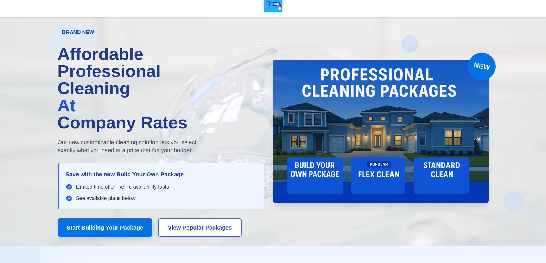
scroll to position [57, 0]
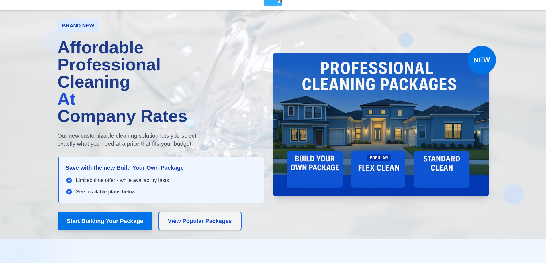
click at [227, 227] on button "View Popular Packages" at bounding box center [199, 221] width 83 height 18
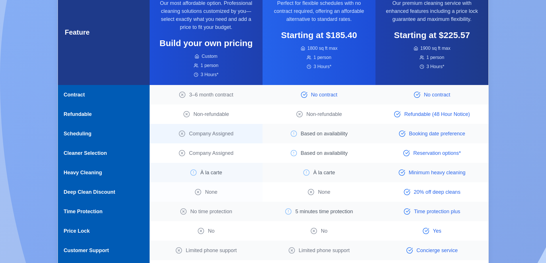
scroll to position [858, 0]
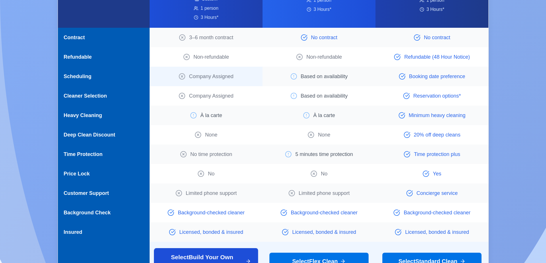
click at [223, 253] on span "Select Build Your Own Package" at bounding box center [202, 261] width 82 height 17
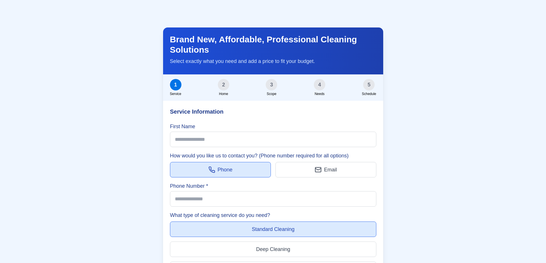
scroll to position [1431, 0]
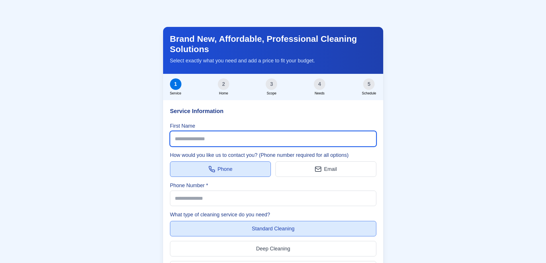
click at [196, 131] on input "First Name" at bounding box center [273, 138] width 206 height 15
type input "******"
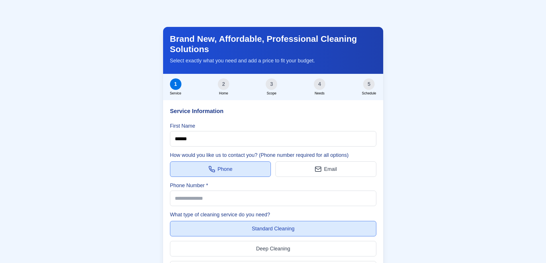
click at [257, 162] on button "Phone" at bounding box center [220, 169] width 101 height 15
click at [286, 162] on button "Email" at bounding box center [326, 169] width 101 height 15
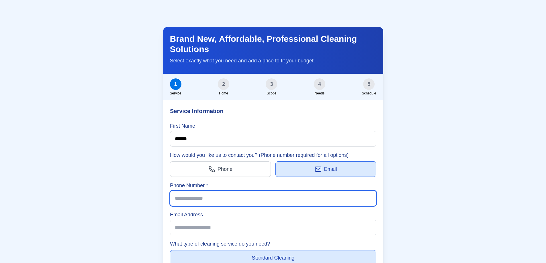
click at [204, 191] on input "Phone Number *" at bounding box center [273, 198] width 206 height 15
type input "**********"
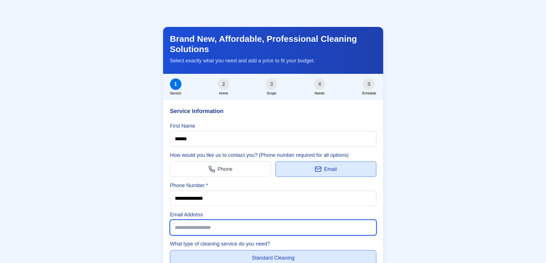
click at [204, 220] on input "Email Address" at bounding box center [273, 227] width 206 height 15
type input "**********"
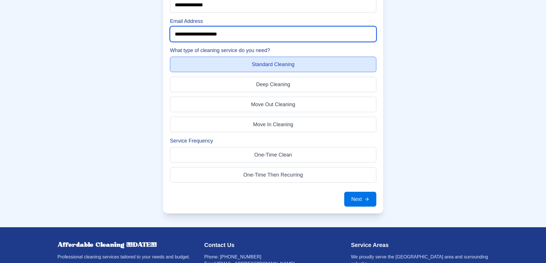
scroll to position [1632, 0]
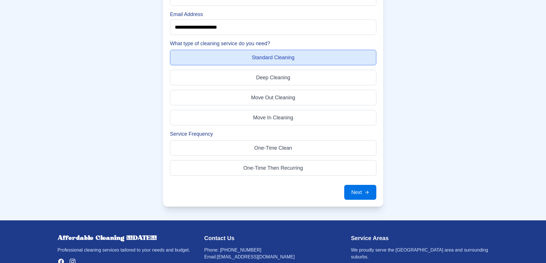
click at [280, 164] on span "One-Time Then Recurring" at bounding box center [273, 168] width 60 height 8
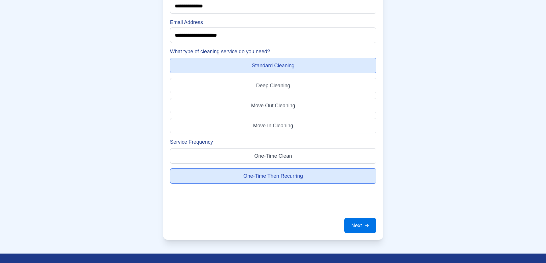
scroll to position [1640, 0]
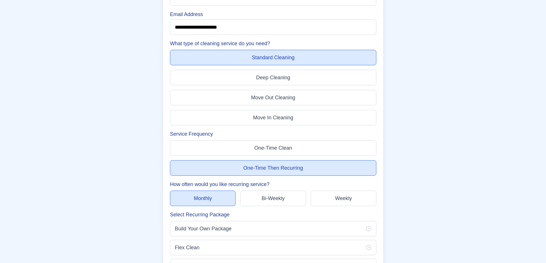
click at [273, 191] on button "Bi-Weekly" at bounding box center [273, 198] width 66 height 15
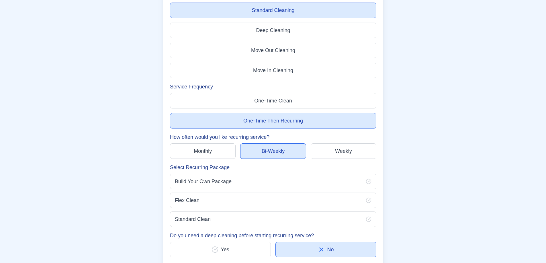
scroll to position [1697, 0]
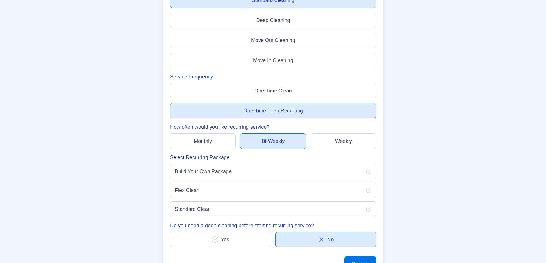
click at [222, 168] on span "Build Your Own Package" at bounding box center [203, 172] width 57 height 8
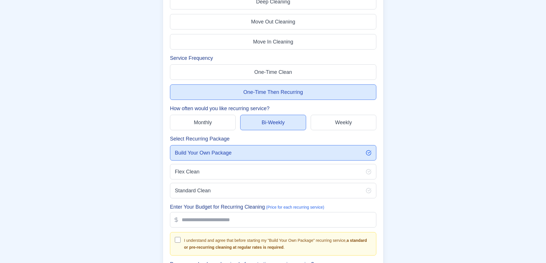
scroll to position [1726, 0]
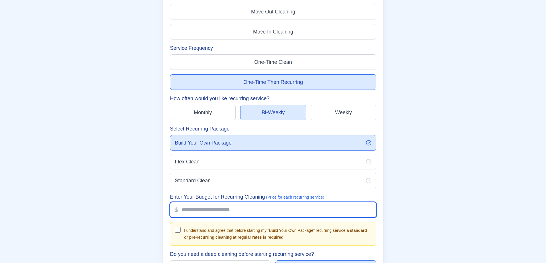
click at [200, 202] on input "Enter Your Budget for Recurring Cleaning (Price for each recurring service)" at bounding box center [273, 209] width 206 height 15
type input "*****"
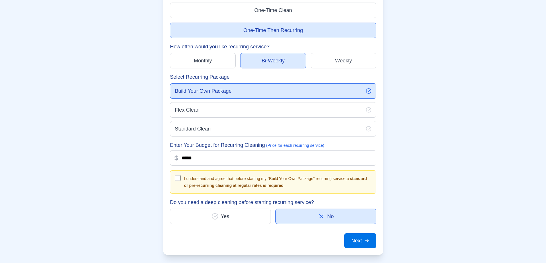
scroll to position [1783, 0]
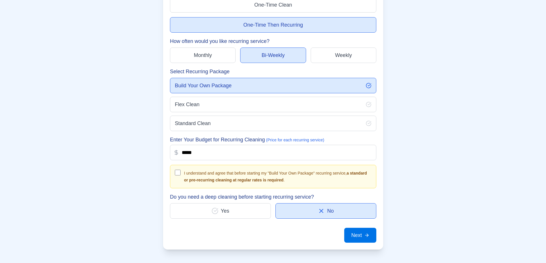
click at [218, 208] on icon "button" at bounding box center [215, 211] width 7 height 7
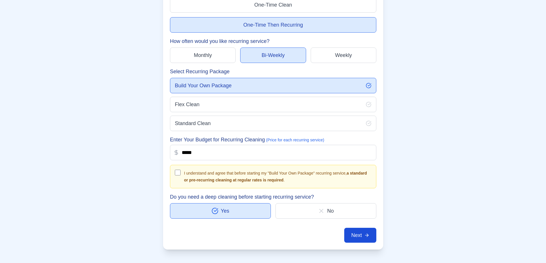
click at [356, 228] on button "Next" at bounding box center [360, 235] width 32 height 15
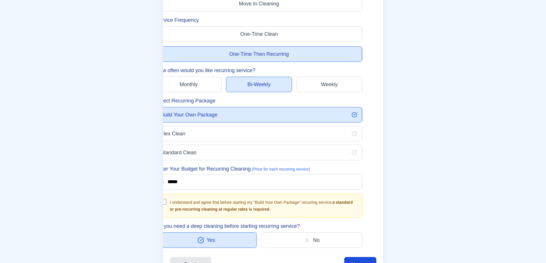
scroll to position [1530, 0]
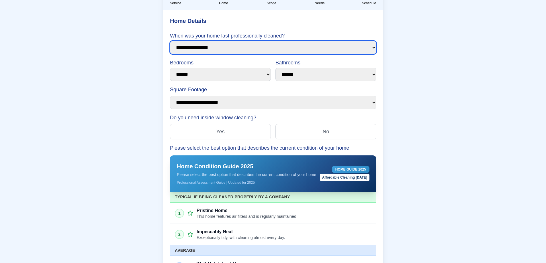
select select "********"
click at [170, 41] on select "**********" at bounding box center [273, 47] width 206 height 13
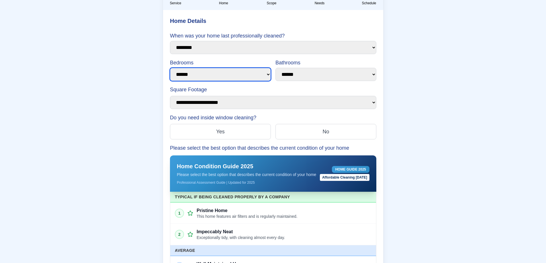
drag, startPoint x: 185, startPoint y: 65, endPoint x: 187, endPoint y: 71, distance: 6.3
select select "*"
click at [170, 68] on select "****** * * * * * **" at bounding box center [220, 74] width 101 height 13
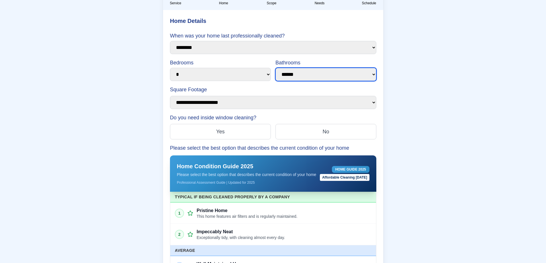
click at [289, 68] on select "****** * * * * * **" at bounding box center [326, 74] width 101 height 13
select select "*"
click at [276, 68] on select "****** * * * * * **" at bounding box center [326, 74] width 101 height 13
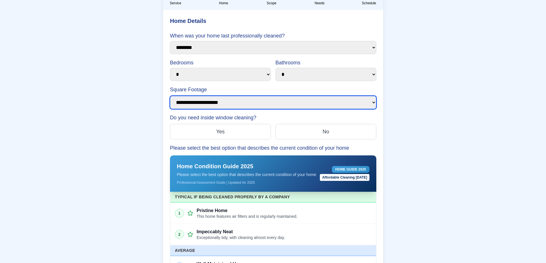
click at [249, 96] on select "**********" at bounding box center [273, 102] width 206 height 13
select select "**********"
click at [170, 96] on select "**********" at bounding box center [273, 102] width 206 height 13
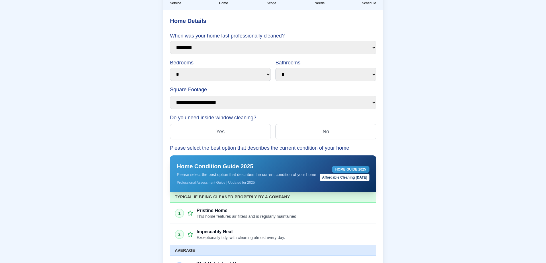
click at [302, 114] on div "Do you need inside window cleaning? Yes No" at bounding box center [273, 127] width 206 height 26
click at [304, 124] on button "No" at bounding box center [326, 131] width 101 height 15
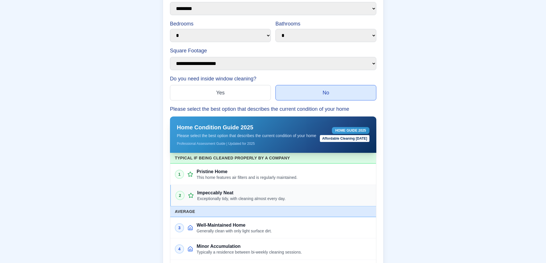
scroll to position [1587, 0]
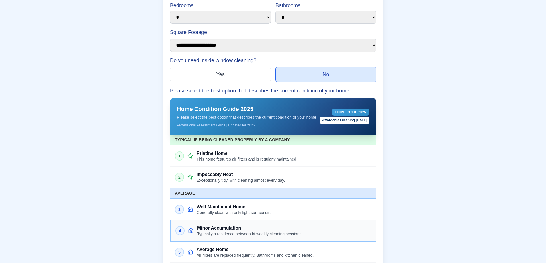
click at [181, 228] on span "4" at bounding box center [180, 231] width 2 height 6
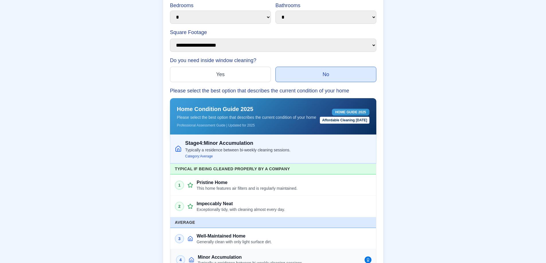
click at [211, 254] on h5 "Minor Accumulation" at bounding box center [279, 257] width 163 height 7
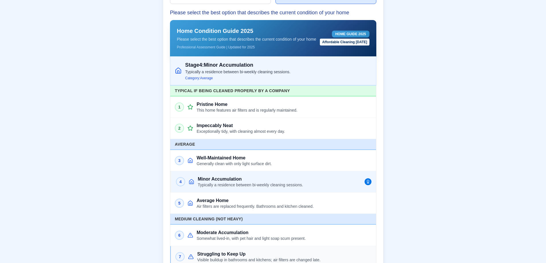
scroll to position [1673, 0]
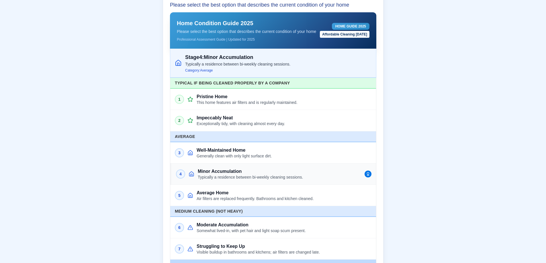
click at [226, 175] on p "Typically a residence between bi-weekly cleaning sessions." at bounding box center [279, 177] width 163 height 5
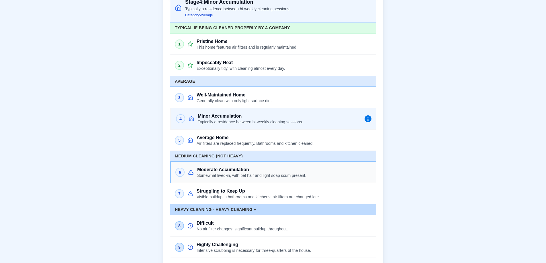
scroll to position [1730, 0]
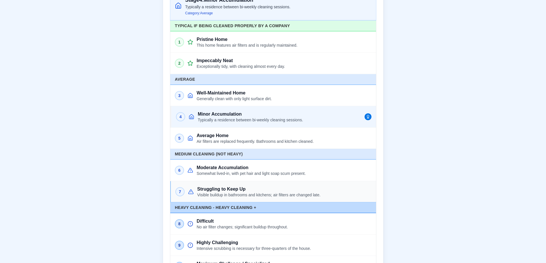
click at [228, 193] on p "Visible buildup in bathrooms and kitchens; air filters are changed late." at bounding box center [284, 195] width 174 height 5
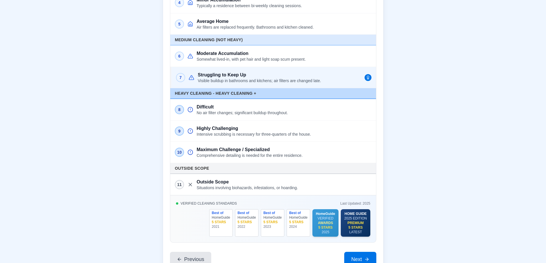
scroll to position [1845, 0]
click at [355, 252] on button "Next" at bounding box center [360, 259] width 32 height 15
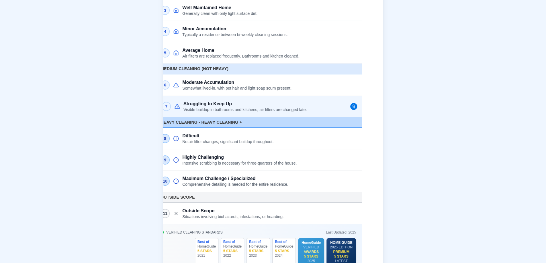
scroll to position [1529, 0]
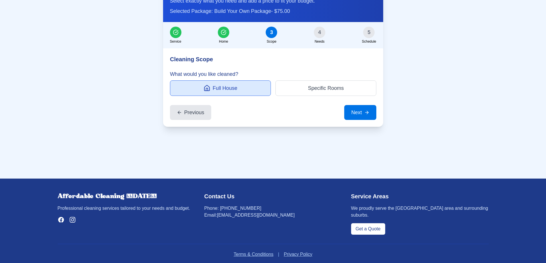
click at [294, 81] on button "Specific Rooms" at bounding box center [326, 88] width 101 height 15
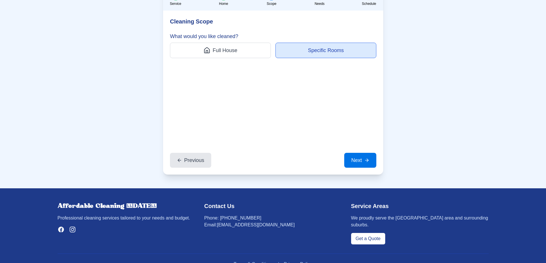
scroll to position [1522, 0]
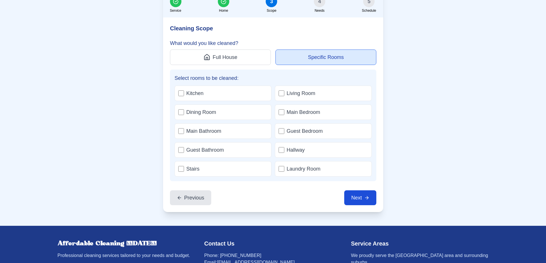
click at [365, 196] on icon "button" at bounding box center [366, 198] width 5 height 5
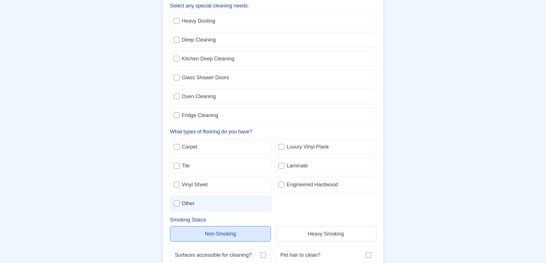
scroll to position [1566, 0]
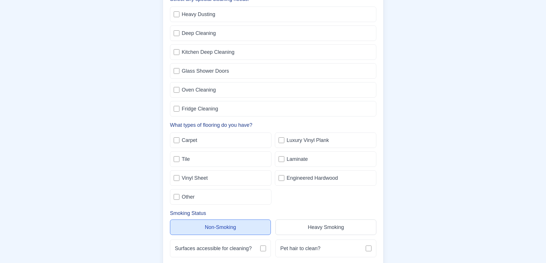
click at [242, 220] on button "Non-Smoking" at bounding box center [220, 227] width 101 height 15
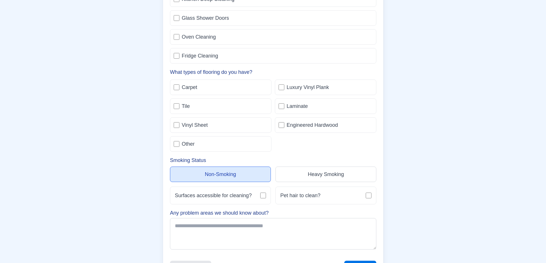
scroll to position [1624, 0]
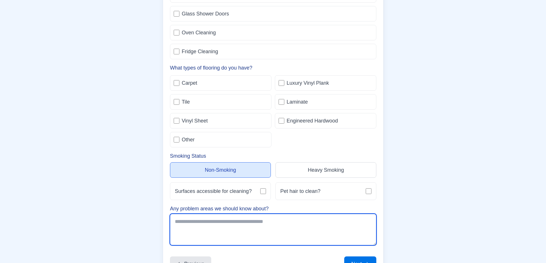
click at [184, 214] on textarea "Any problem areas we should know about?" at bounding box center [273, 230] width 206 height 32
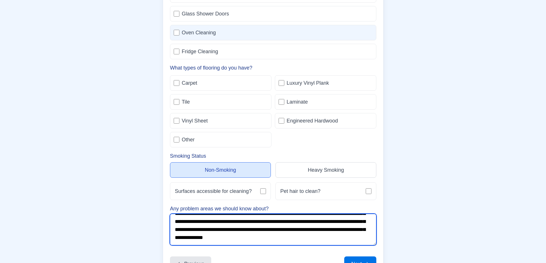
scroll to position [84, 0]
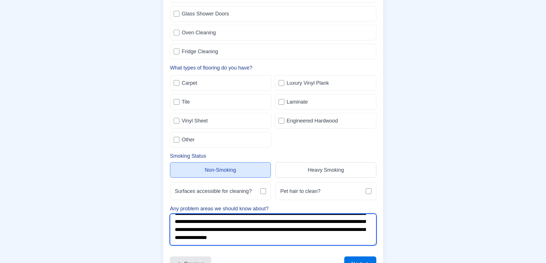
drag, startPoint x: 296, startPoint y: 224, endPoint x: 287, endPoint y: 223, distance: 8.3
click at [292, 224] on textarea "Any problem areas we should know about?" at bounding box center [273, 230] width 206 height 32
click at [283, 224] on textarea "Any problem areas we should know about?" at bounding box center [273, 230] width 206 height 32
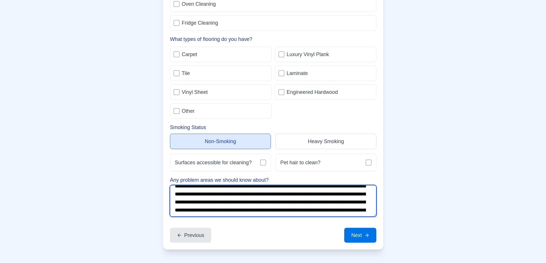
scroll to position [29, 0]
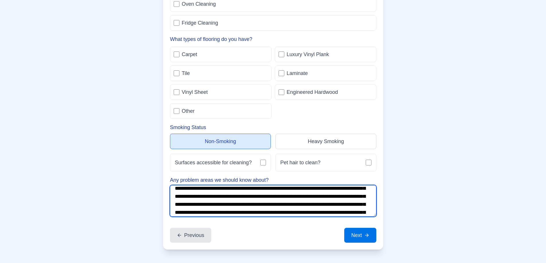
click at [230, 186] on textarea "Any problem areas we should know about?" at bounding box center [273, 202] width 206 height 32
click at [305, 201] on textarea "Any problem areas we should know about?" at bounding box center [273, 202] width 206 height 32
click at [320, 201] on textarea "Any problem areas we should know about?" at bounding box center [273, 202] width 206 height 32
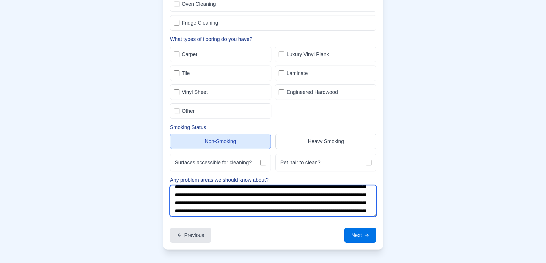
scroll to position [51, 0]
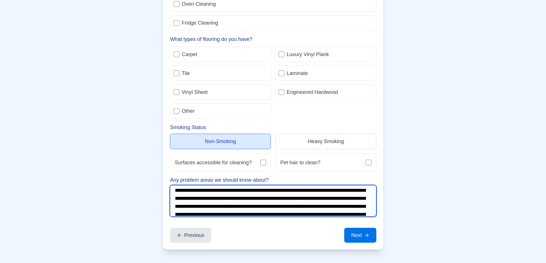
click at [186, 194] on textarea "Any problem areas we should know about?" at bounding box center [273, 202] width 206 height 32
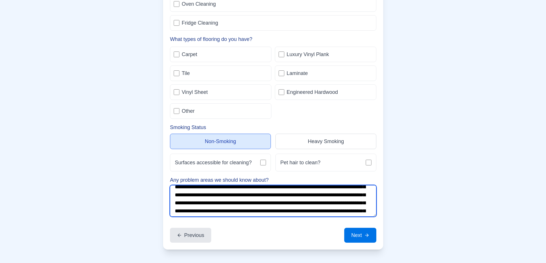
click at [348, 190] on textarea "Any problem areas we should know about?" at bounding box center [273, 202] width 206 height 32
click at [350, 190] on textarea "Any problem areas we should know about?" at bounding box center [273, 202] width 206 height 32
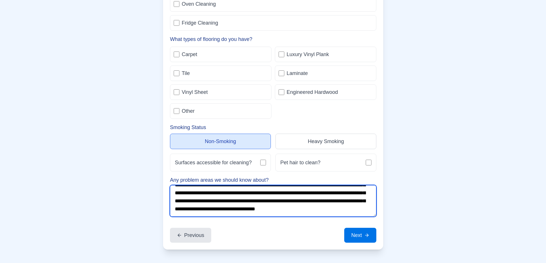
scroll to position [88, 0]
click at [244, 196] on textarea "Any problem areas we should know about?" at bounding box center [273, 202] width 206 height 32
type textarea "**********"
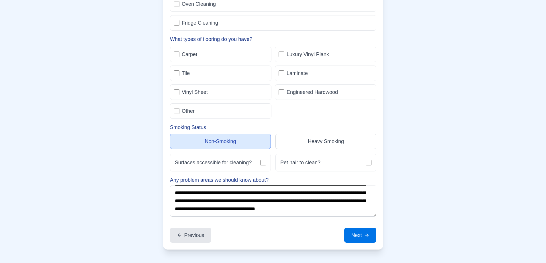
drag, startPoint x: 360, startPoint y: 225, endPoint x: 252, endPoint y: 224, distance: 108.4
click at [252, 228] on div "Previous Next" at bounding box center [273, 235] width 206 height 15
click at [362, 228] on button "Next" at bounding box center [360, 235] width 32 height 15
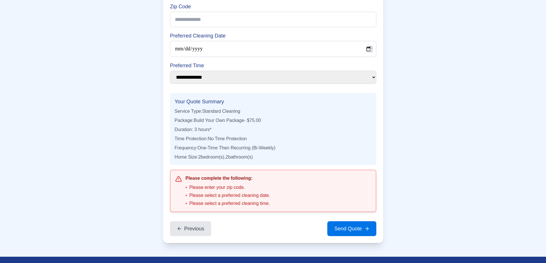
scroll to position [1530, 0]
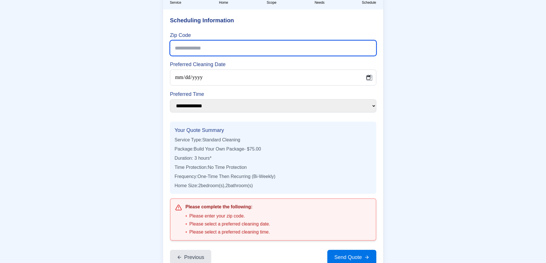
click at [184, 40] on input "Zip Code" at bounding box center [273, 47] width 206 height 15
type input "*****"
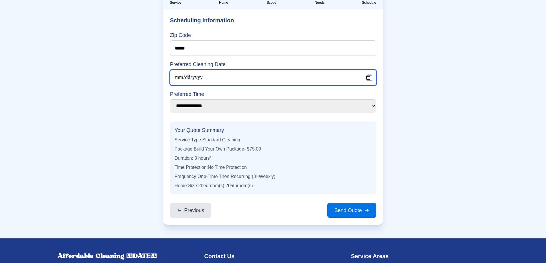
click at [369, 70] on input "Preferred Cleaning Date" at bounding box center [273, 78] width 206 height 16
click at [367, 70] on input "**********" at bounding box center [273, 78] width 206 height 16
type input "**********"
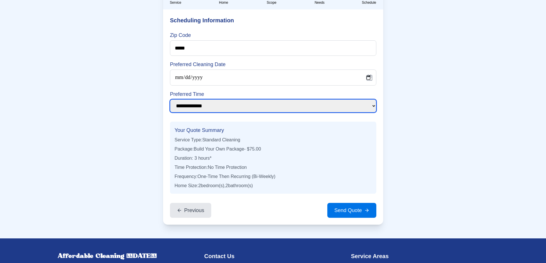
drag, startPoint x: 342, startPoint y: 95, endPoint x: 332, endPoint y: 94, distance: 10.3
click at [341, 99] on select "**********" at bounding box center [273, 105] width 206 height 13
select select "***"
click at [170, 99] on select "**********" at bounding box center [273, 105] width 206 height 13
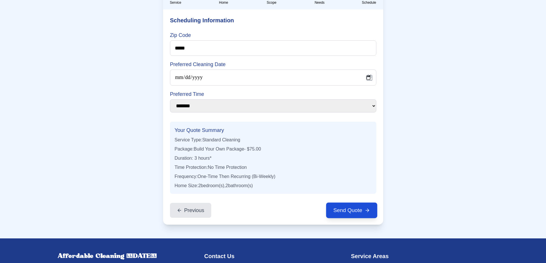
click at [344, 203] on button "Send Quote" at bounding box center [351, 211] width 51 height 16
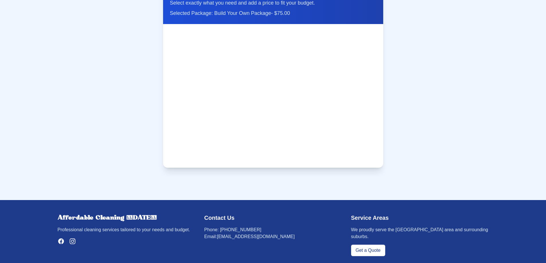
scroll to position [1462, 0]
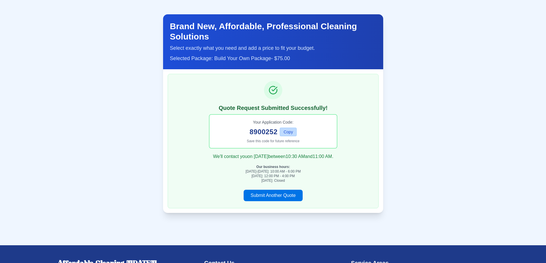
click at [292, 128] on button "Copy" at bounding box center [288, 132] width 17 height 9
click at [377, 14] on div "Brand New, Affordable, Professional Cleaning Solutions Select exactly what you …" at bounding box center [273, 41] width 220 height 55
click at [76, 123] on div "Step 5 of 5 100 % Brand New, Affordable, Professional Cleaning Solutions Select…" at bounding box center [273, 113] width 546 height 263
drag, startPoint x: 454, startPoint y: 69, endPoint x: 456, endPoint y: 120, distance: 51.1
click at [458, 100] on div "Step 5 of 5 100 % Brand New, Affordable, Professional Cleaning Solutions Select…" at bounding box center [273, 113] width 546 height 263
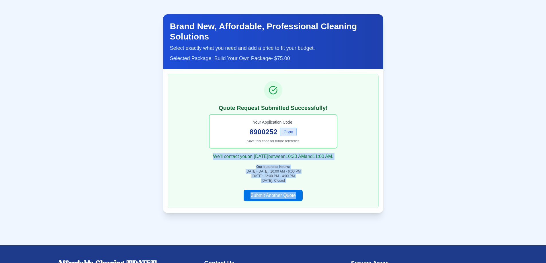
drag, startPoint x: 447, startPoint y: 135, endPoint x: 365, endPoint y: 170, distance: 89.2
click at [393, 173] on div "Step 5 of 5 100 % Brand New, Affordable, Professional Cleaning Solutions Select…" at bounding box center [273, 113] width 546 height 263
click at [286, 128] on button "Copy" at bounding box center [288, 132] width 17 height 9
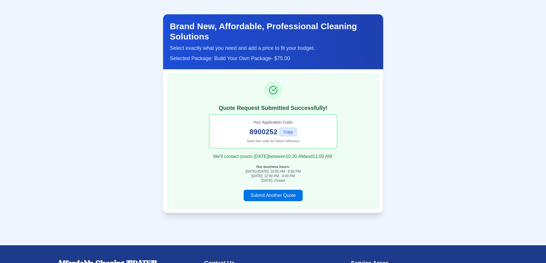
click at [377, 14] on div "Brand New, Affordable, Professional Cleaning Solutions Select exactly what you …" at bounding box center [273, 41] width 220 height 55
click at [372, 14] on div "Brand New, Affordable, Professional Cleaning Solutions Select exactly what you …" at bounding box center [273, 41] width 220 height 55
click at [378, 14] on div "Brand New, Affordable, Professional Cleaning Solutions Select exactly what you …" at bounding box center [273, 41] width 220 height 55
click at [379, 14] on div "Brand New, Affordable, Professional Cleaning Solutions Select exactly what you …" at bounding box center [273, 41] width 220 height 55
click at [378, 14] on div "Brand New, Affordable, Professional Cleaning Solutions Select exactly what you …" at bounding box center [273, 41] width 220 height 55
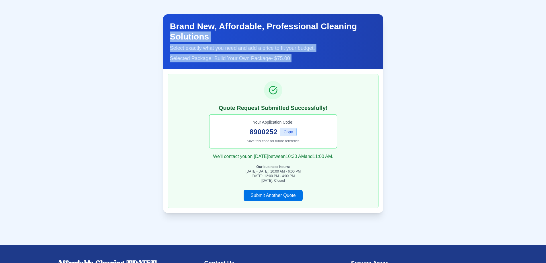
drag, startPoint x: 377, startPoint y: 3, endPoint x: 395, endPoint y: 79, distance: 78.0
click at [395, 76] on div "Step 5 of 5 100 % Brand New, Affordable, Professional Cleaning Solutions Select…" at bounding box center [273, 113] width 546 height 263
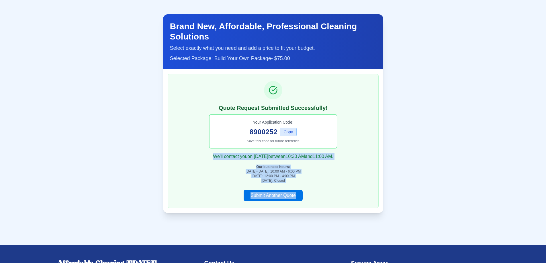
drag, startPoint x: 394, startPoint y: 124, endPoint x: 351, endPoint y: 212, distance: 97.6
click at [351, 209] on div "Step 5 of 5 100 % Brand New, Affordable, Professional Cleaning Solutions Select…" at bounding box center [273, 113] width 546 height 263
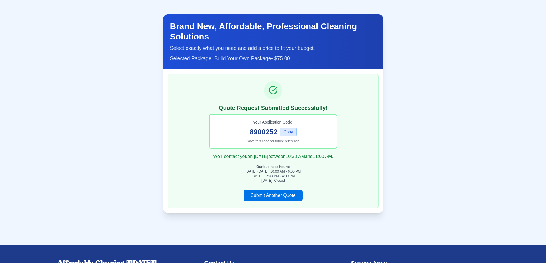
drag, startPoint x: 305, startPoint y: 218, endPoint x: 288, endPoint y: 212, distance: 17.9
click at [290, 213] on div "Step 5 of 5 100 % Brand New, Affordable, Professional Cleaning Solutions Select…" at bounding box center [273, 113] width 546 height 263
